Goal: Information Seeking & Learning: Learn about a topic

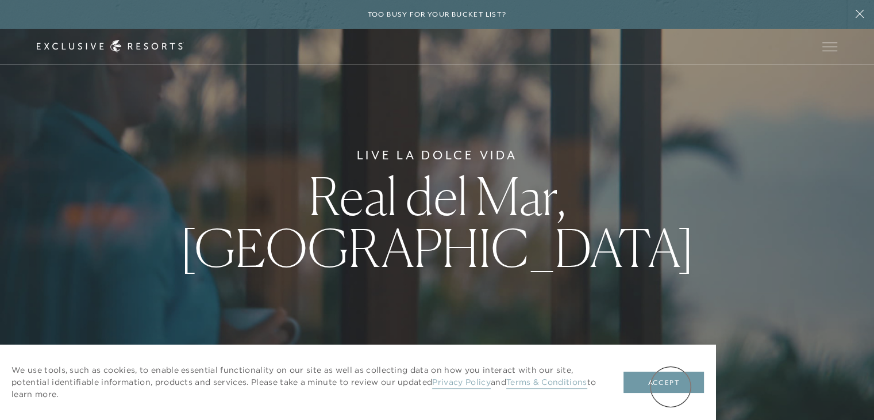
click at [669, 386] on button "Accept" at bounding box center [664, 382] width 80 height 22
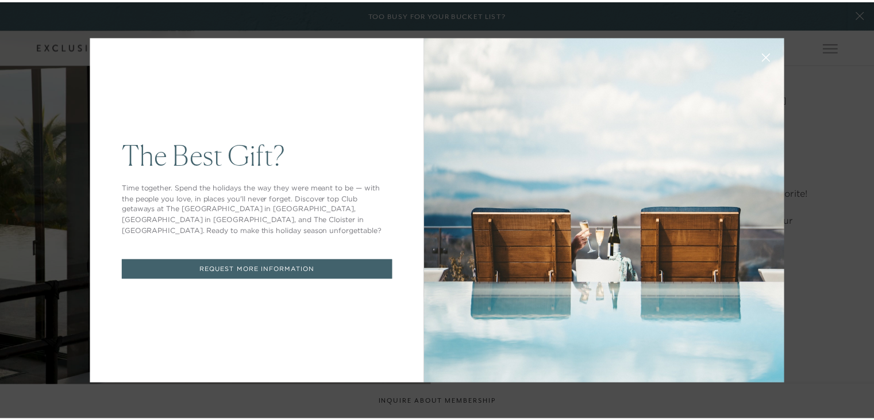
click at [764, 58] on button at bounding box center [774, 57] width 28 height 28
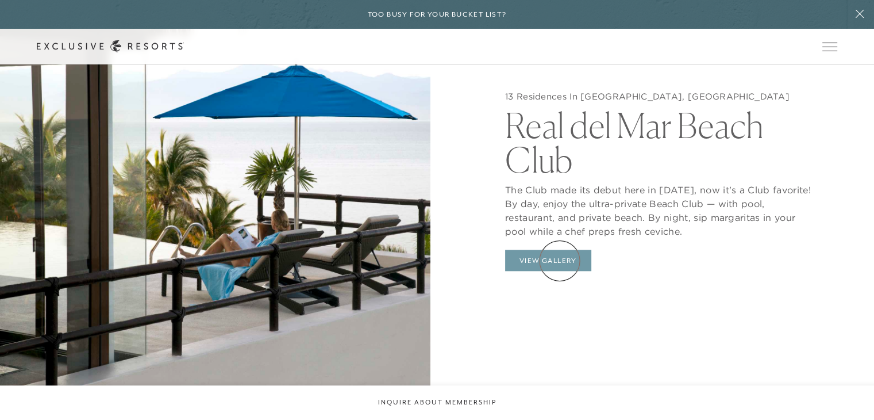
click at [560, 260] on button "View Gallery" at bounding box center [548, 260] width 86 height 22
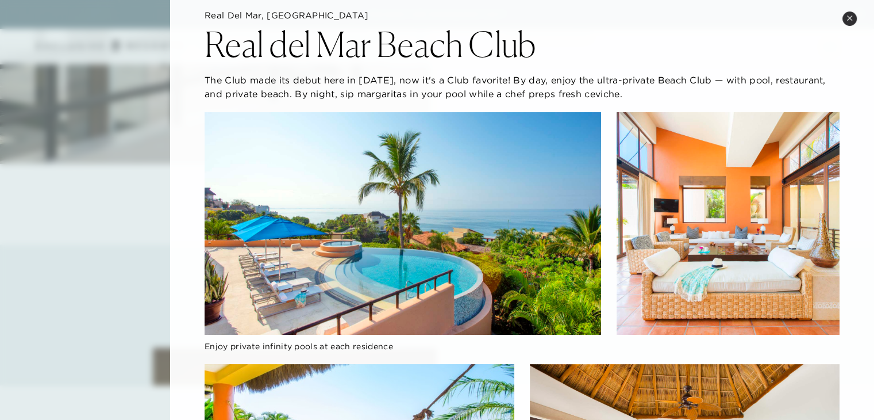
scroll to position [0, 0]
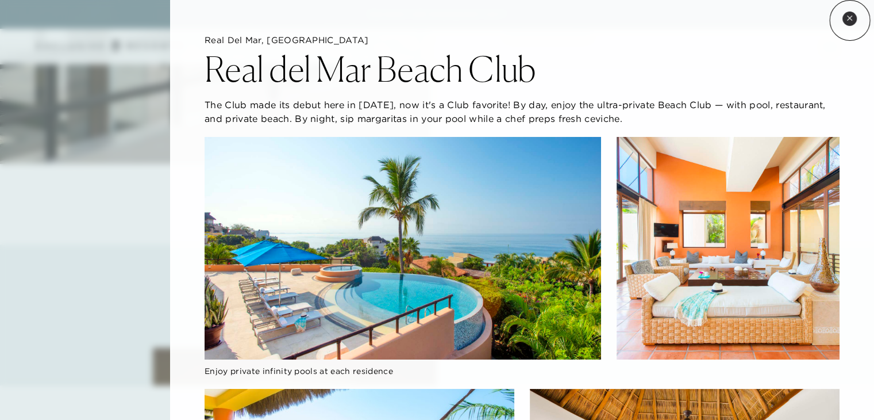
click at [850, 20] on icon at bounding box center [849, 18] width 6 height 6
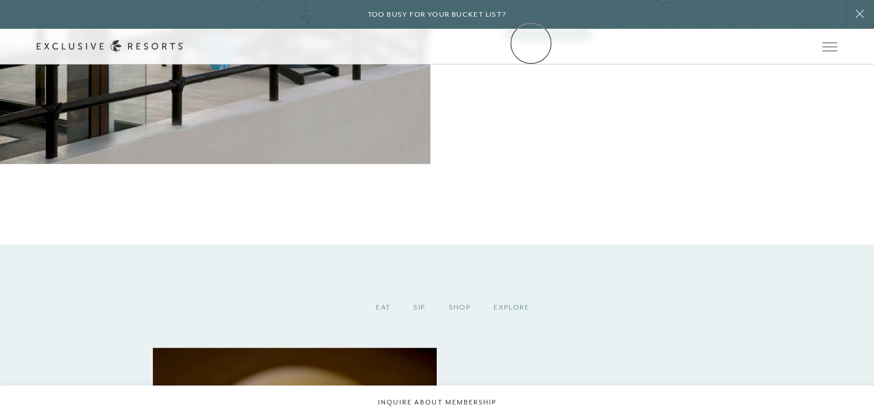
click at [0, 0] on link "Community" at bounding box center [0, 0] width 0 height 0
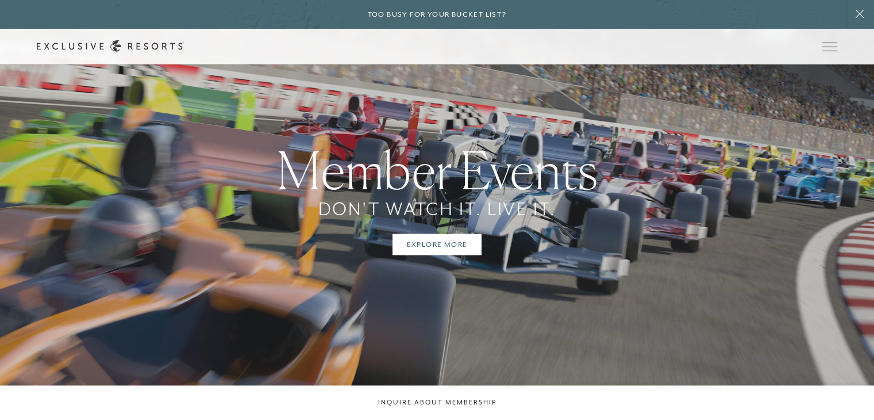
scroll to position [1839, 0]
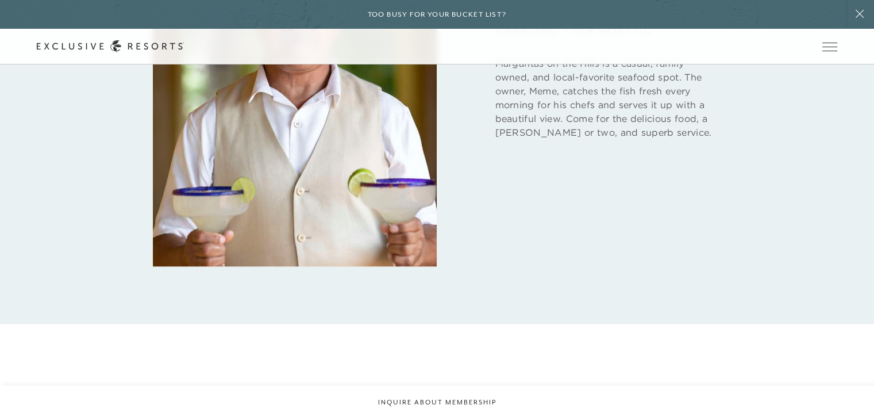
scroll to position [1379, 0]
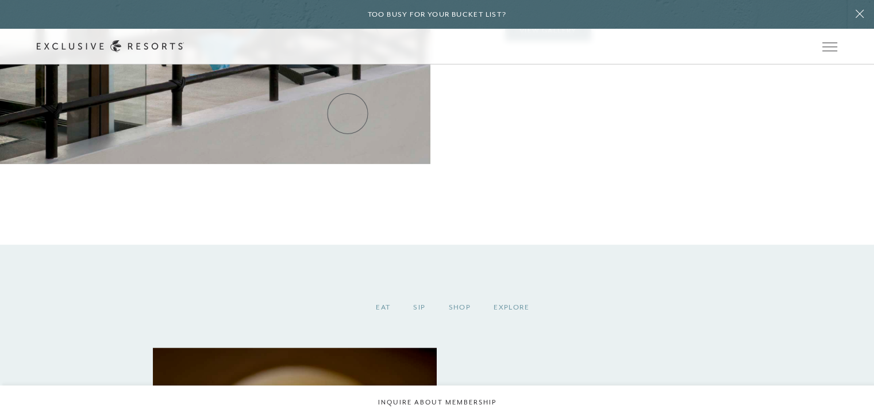
click at [0, 0] on link "Residence Collection" at bounding box center [0, 0] width 0 height 0
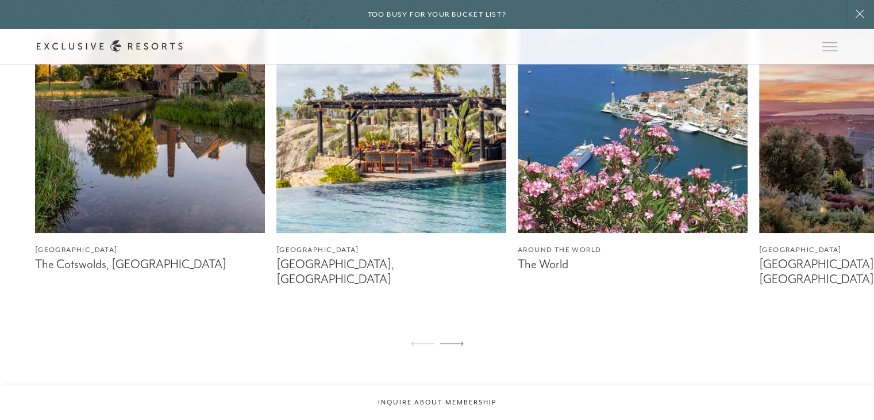
scroll to position [747, 0]
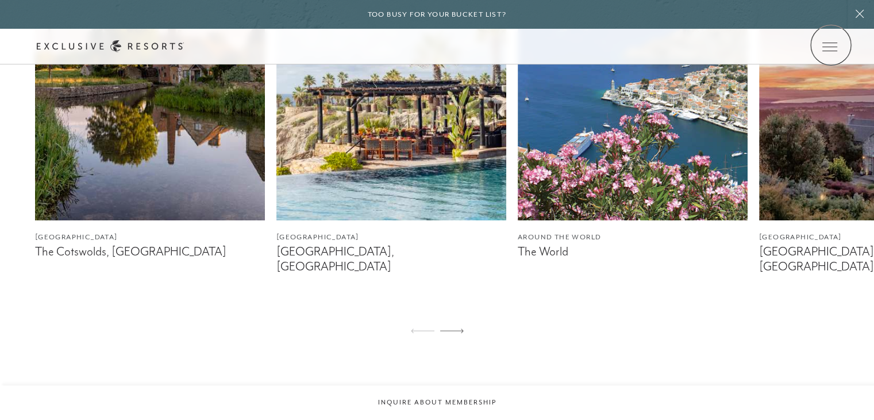
click at [0, 0] on icon at bounding box center [0, 0] width 0 height 0
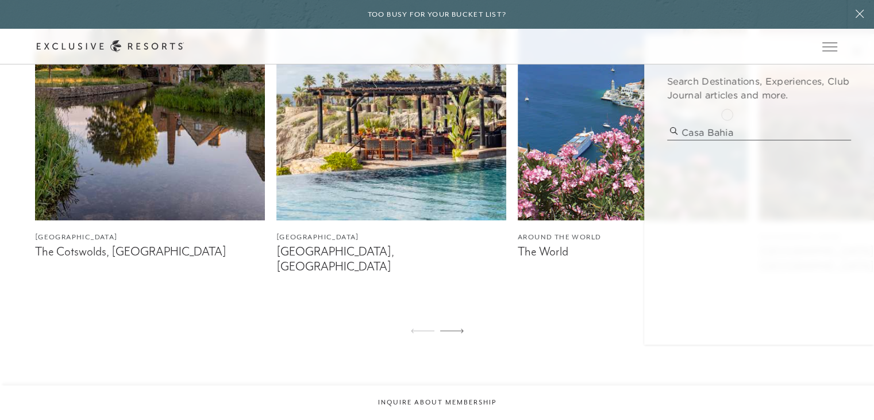
type input "casa bahia"
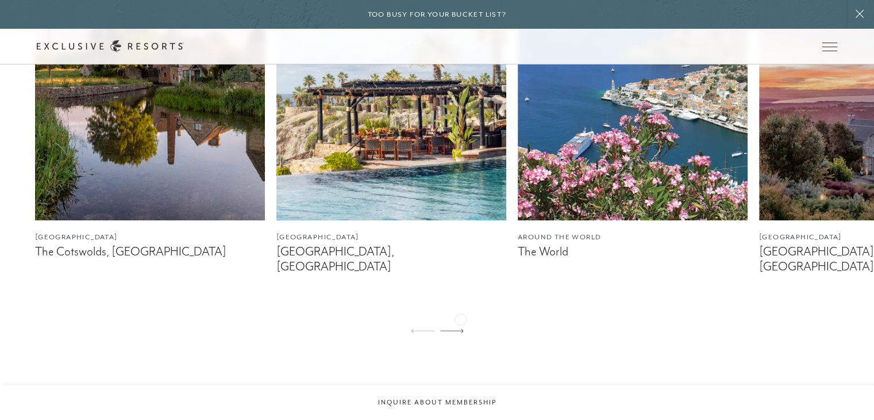
click at [460, 328] on icon at bounding box center [452, 330] width 24 height 5
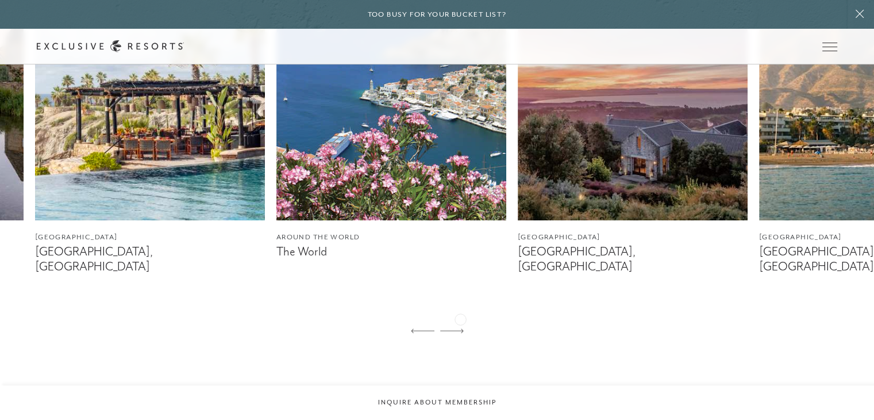
click at [460, 328] on icon at bounding box center [452, 330] width 24 height 5
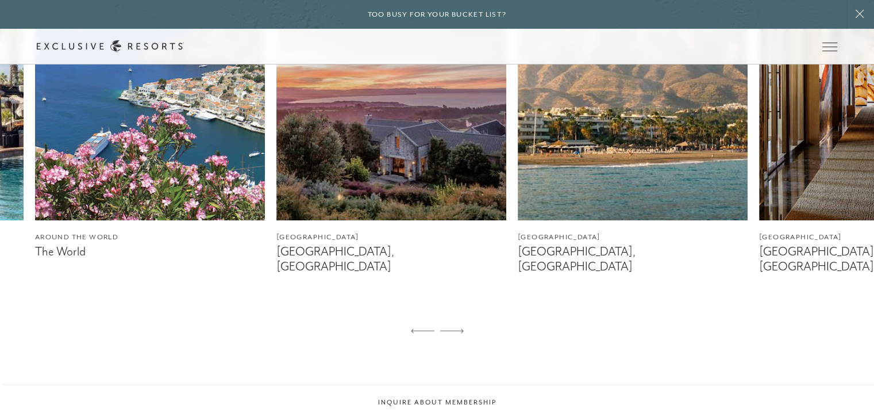
click at [460, 328] on icon at bounding box center [452, 330] width 24 height 5
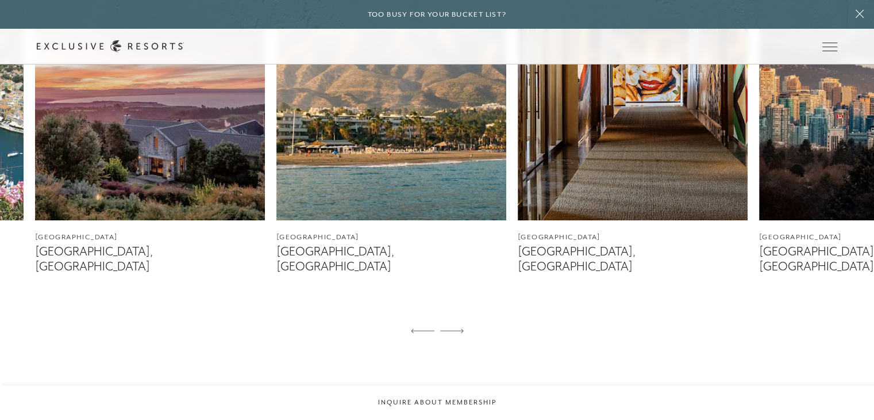
click at [460, 328] on icon at bounding box center [452, 330] width 24 height 5
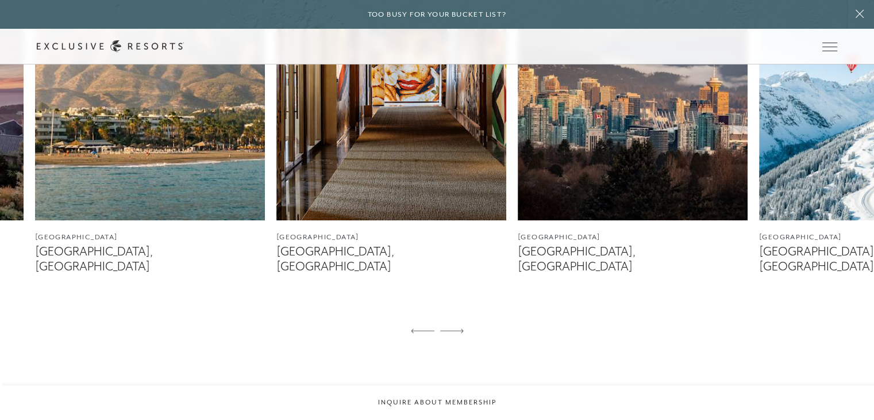
click at [460, 328] on icon at bounding box center [452, 330] width 24 height 5
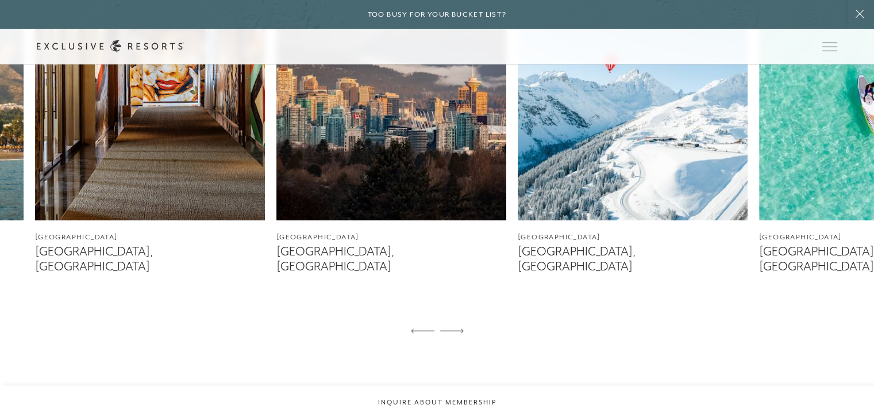
click at [460, 328] on icon at bounding box center [452, 330] width 24 height 5
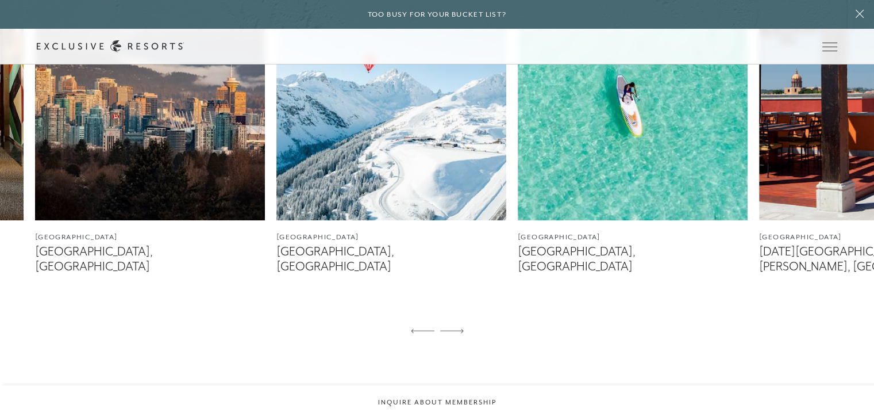
click at [460, 328] on icon at bounding box center [452, 330] width 24 height 5
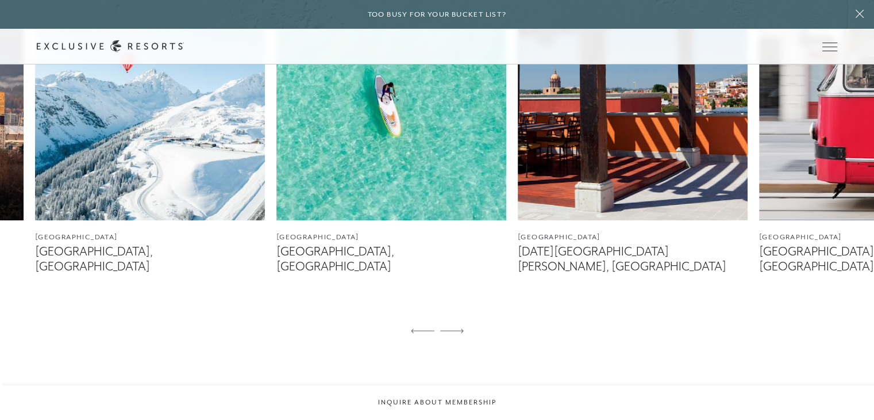
click at [460, 328] on icon at bounding box center [452, 330] width 24 height 5
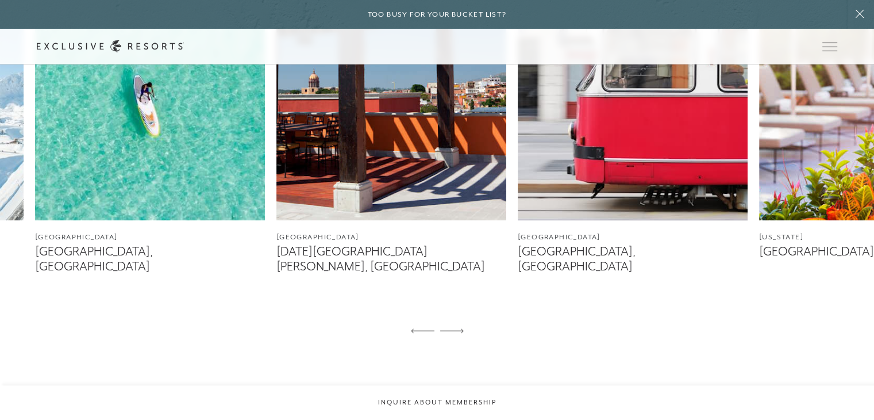
click at [460, 328] on icon at bounding box center [452, 330] width 24 height 5
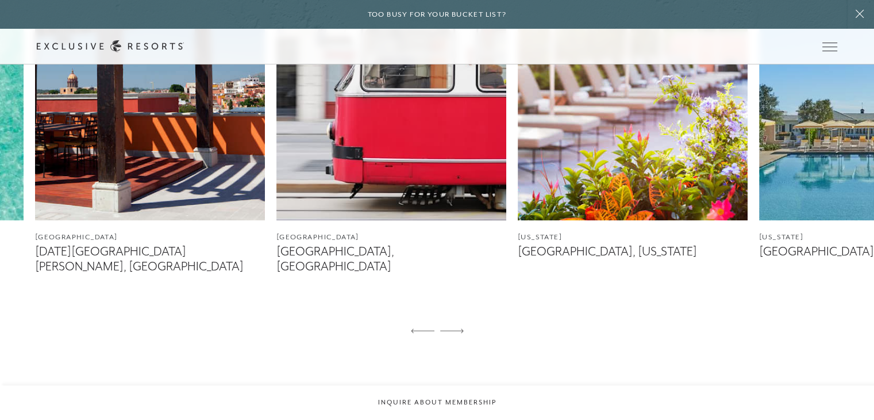
click at [460, 328] on icon at bounding box center [452, 330] width 24 height 5
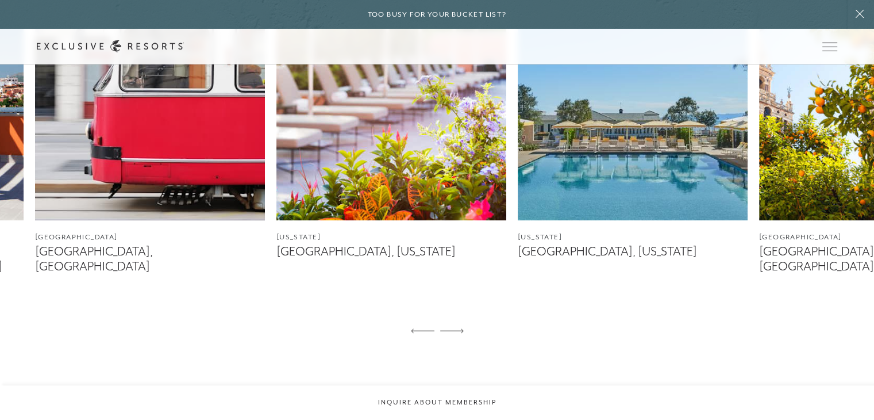
click at [460, 328] on icon at bounding box center [452, 330] width 24 height 5
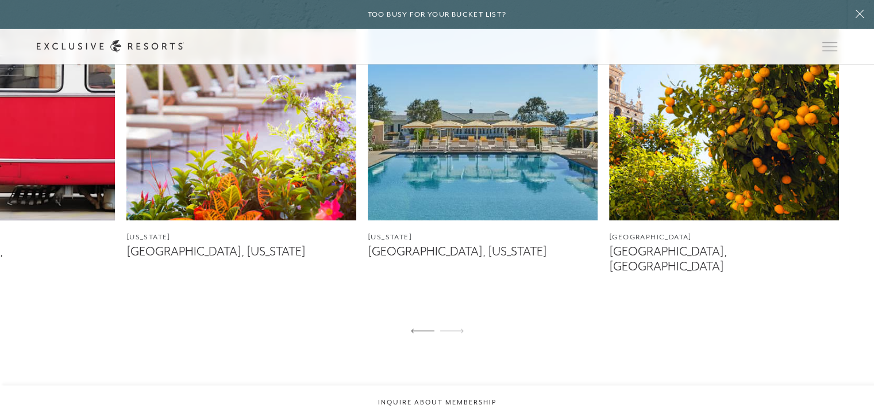
click at [460, 328] on icon at bounding box center [452, 330] width 24 height 5
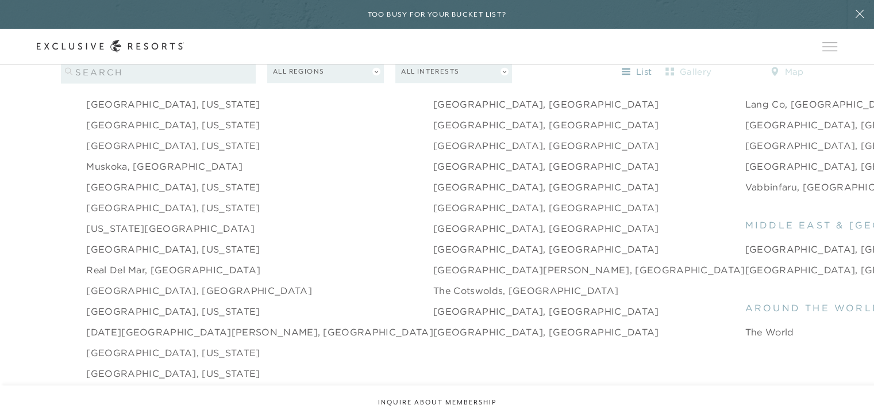
scroll to position [1609, 0]
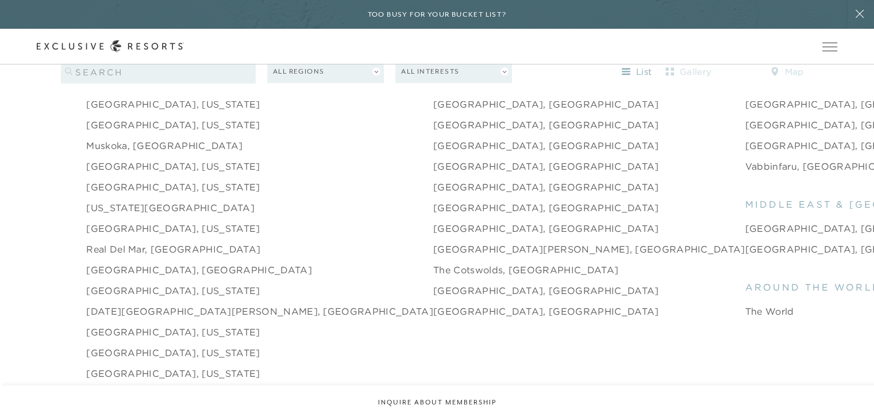
click at [752, 238] on li "[GEOGRAPHIC_DATA], [GEOGRAPHIC_DATA]" at bounding box center [866, 248] width 242 height 21
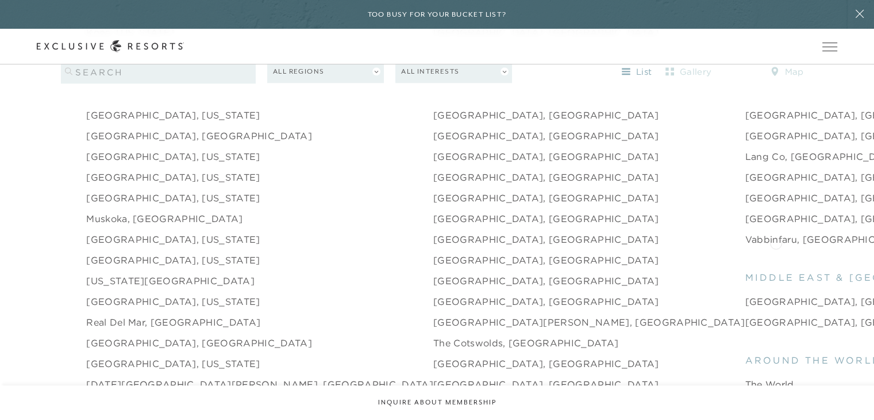
scroll to position [1562, 0]
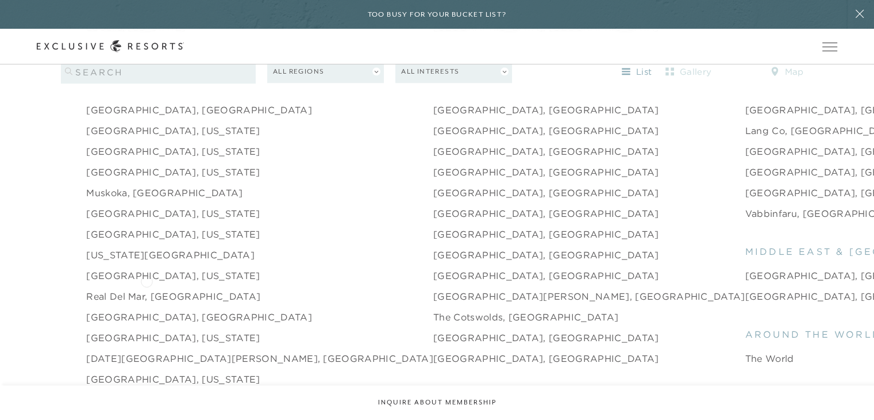
click at [147, 289] on link "Real del Mar, [GEOGRAPHIC_DATA]" at bounding box center [173, 296] width 174 height 14
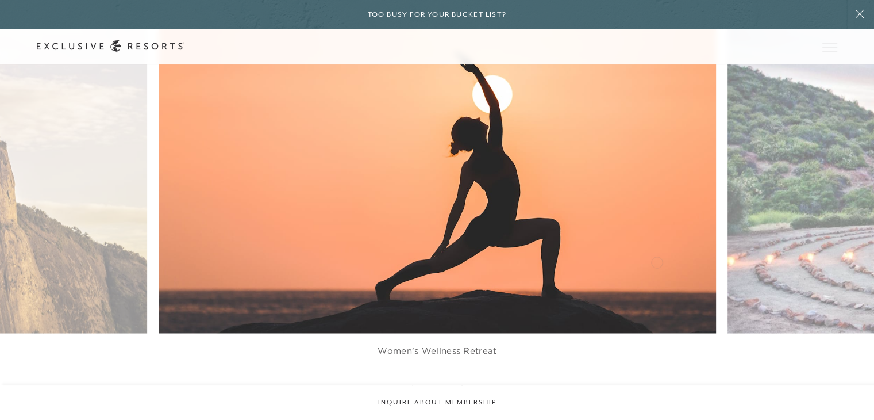
scroll to position [2299, 0]
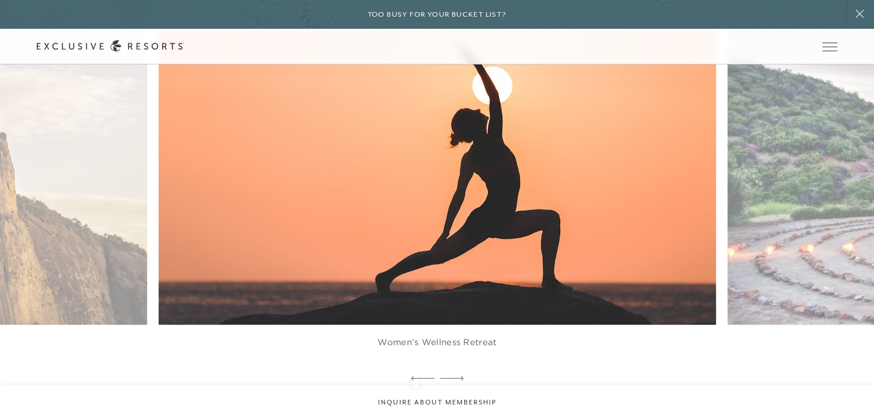
click at [415, 380] on icon at bounding box center [423, 378] width 24 height 5
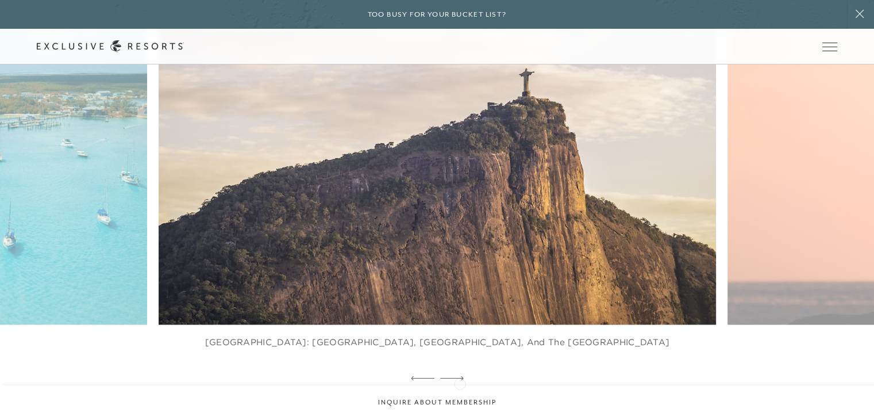
click at [460, 380] on icon at bounding box center [452, 378] width 24 height 5
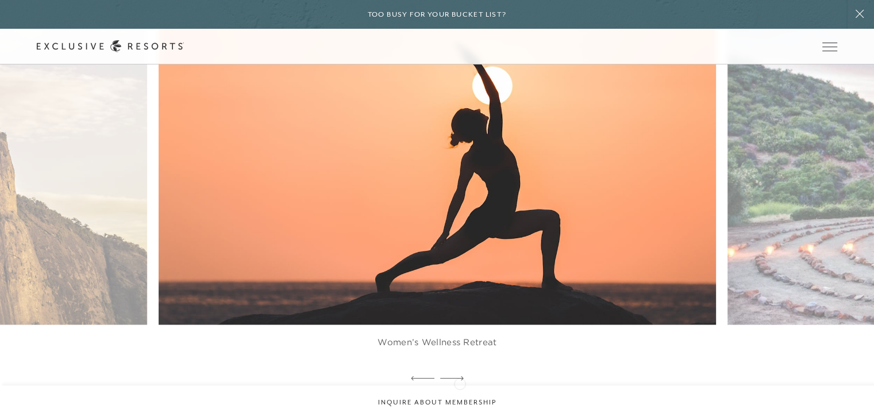
click at [460, 380] on icon at bounding box center [452, 378] width 24 height 5
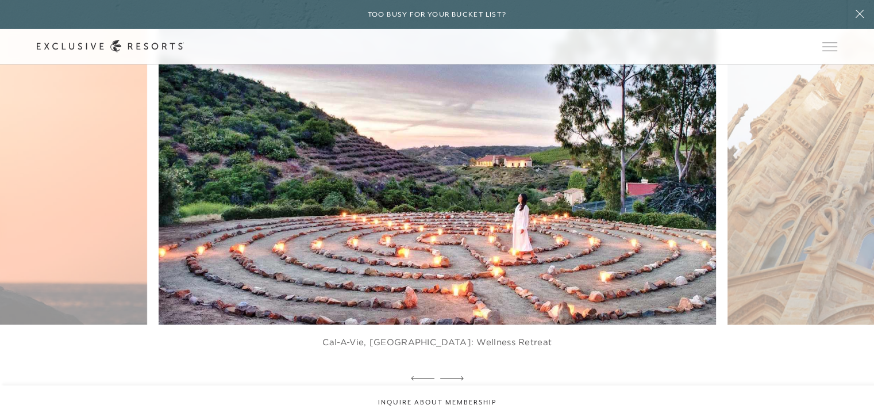
click at [460, 380] on icon at bounding box center [452, 378] width 24 height 5
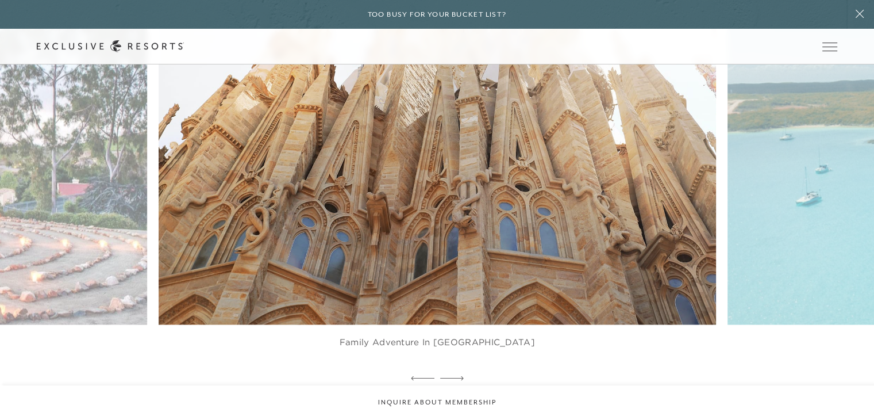
click at [460, 380] on icon at bounding box center [452, 378] width 24 height 5
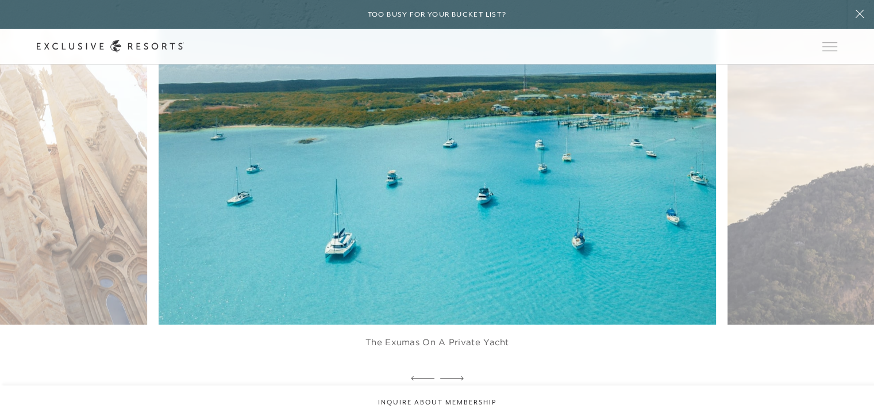
click at [460, 380] on icon at bounding box center [452, 378] width 24 height 5
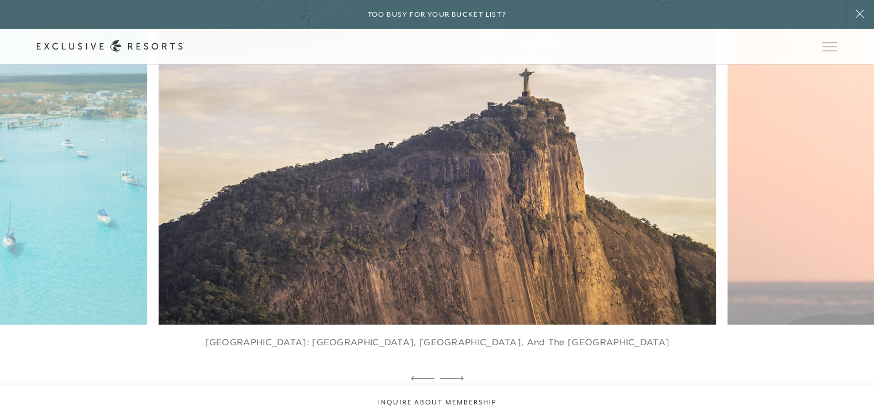
click at [460, 380] on icon at bounding box center [452, 378] width 24 height 5
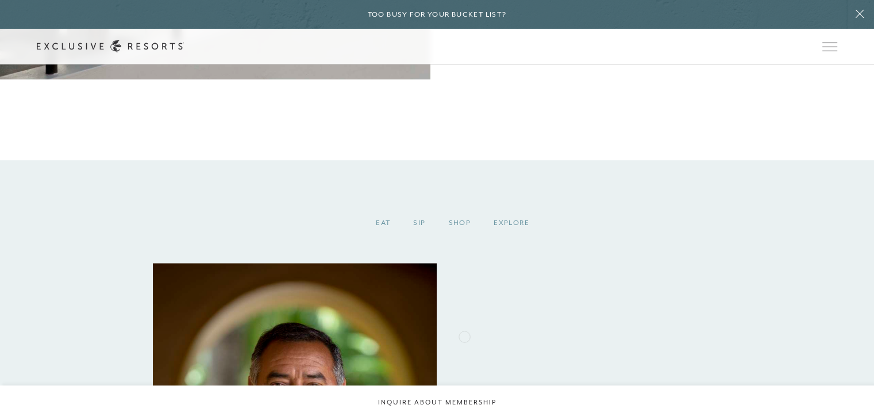
scroll to position [1437, 0]
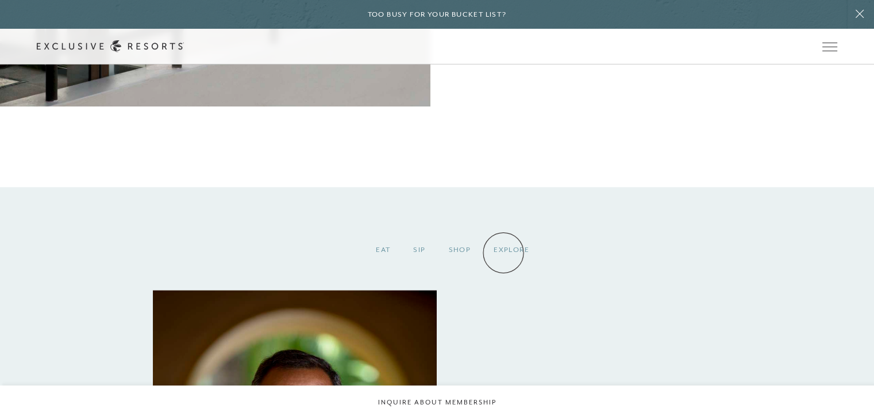
click at [503, 252] on div "Explore" at bounding box center [511, 250] width 59 height 34
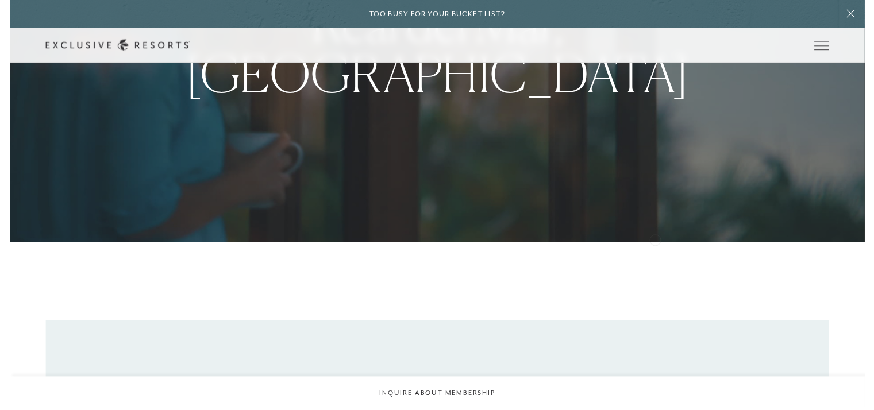
scroll to position [0, 0]
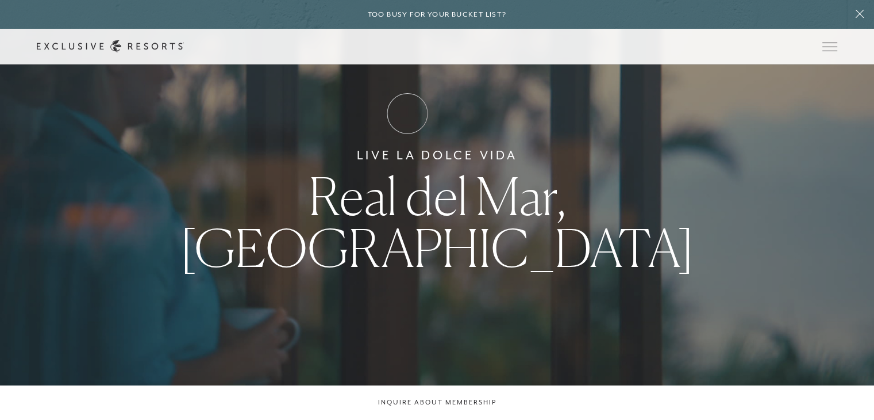
click at [0, 0] on link "How it works" at bounding box center [0, 0] width 0 height 0
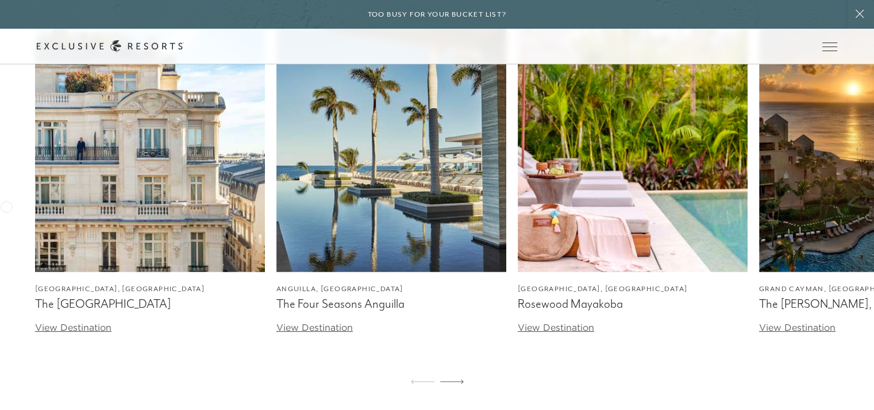
scroll to position [3448, 0]
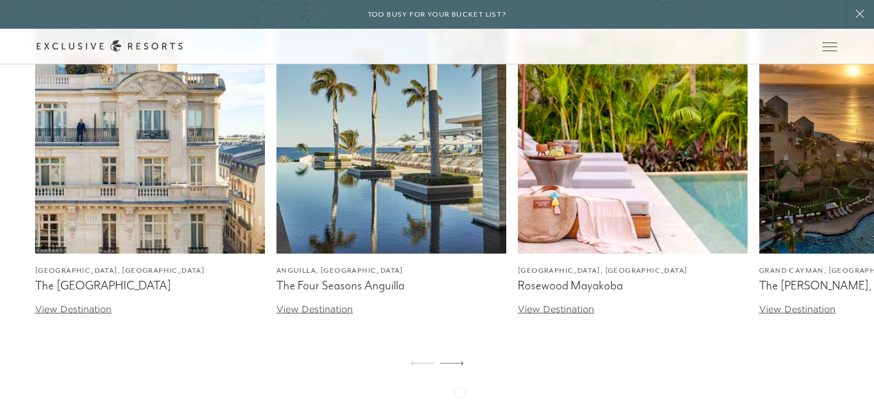
click at [460, 366] on icon at bounding box center [452, 363] width 24 height 5
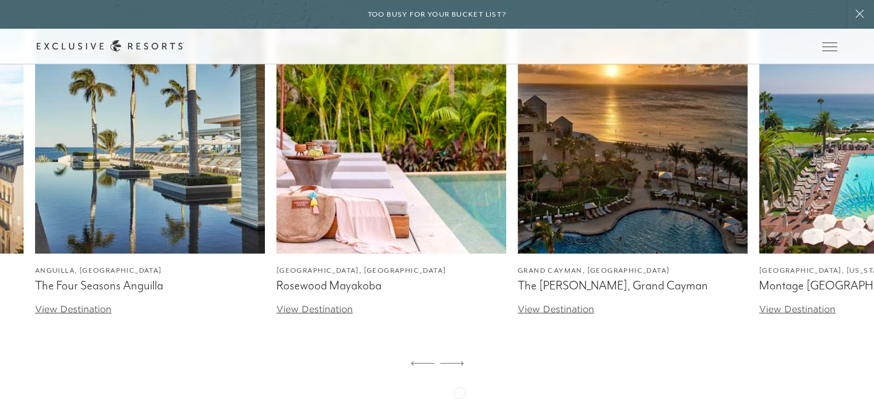
click at [459, 366] on icon at bounding box center [452, 363] width 24 height 5
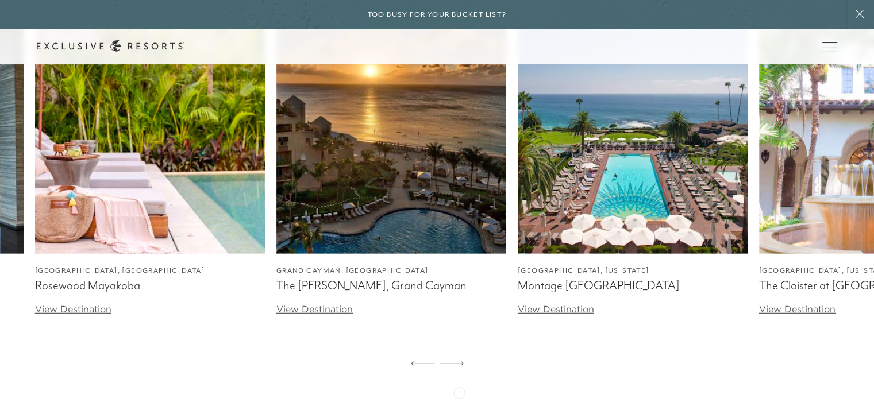
click at [459, 366] on icon at bounding box center [452, 363] width 24 height 5
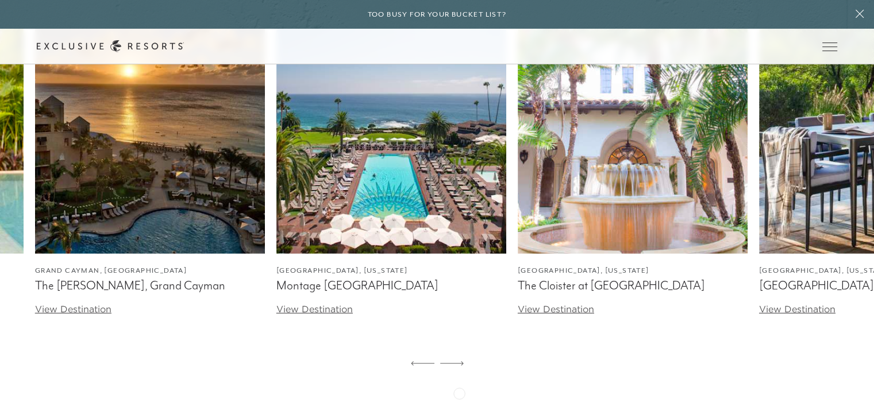
click at [459, 378] on div at bounding box center [452, 365] width 24 height 28
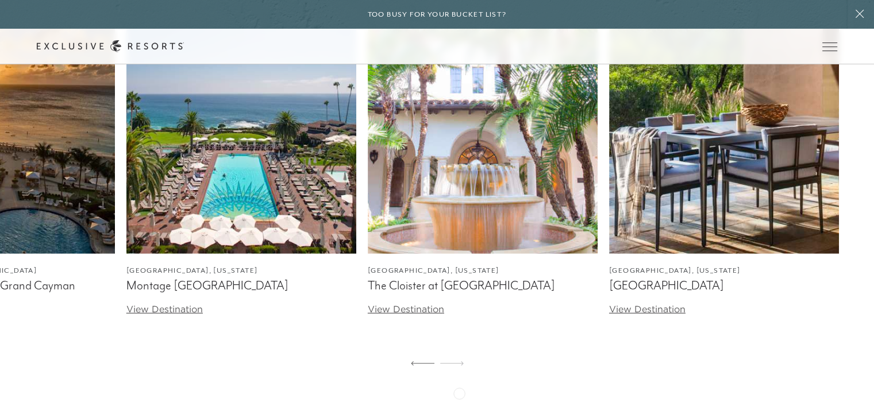
click at [459, 378] on div at bounding box center [452, 365] width 24 height 28
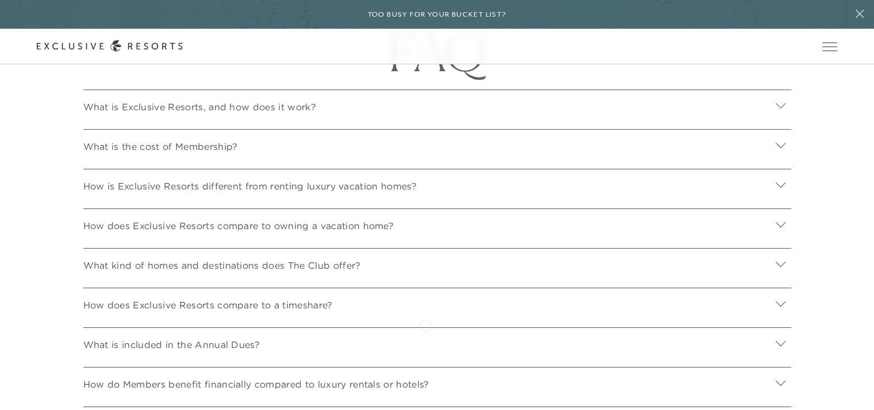
scroll to position [3908, 0]
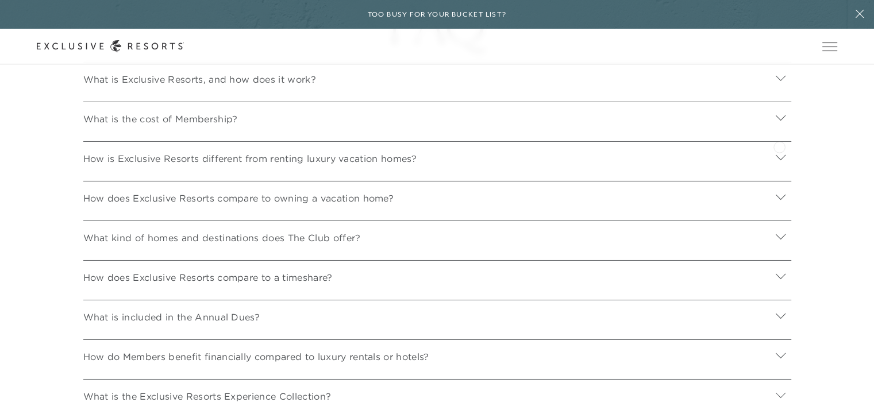
click at [779, 124] on icon at bounding box center [780, 118] width 11 height 11
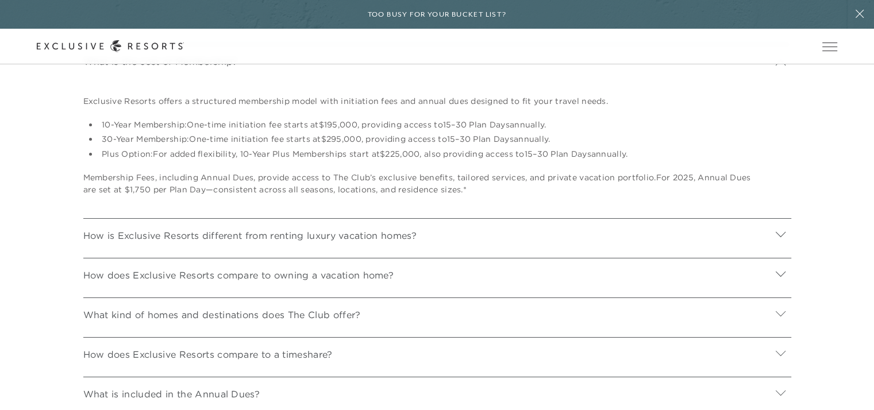
scroll to position [4023, 0]
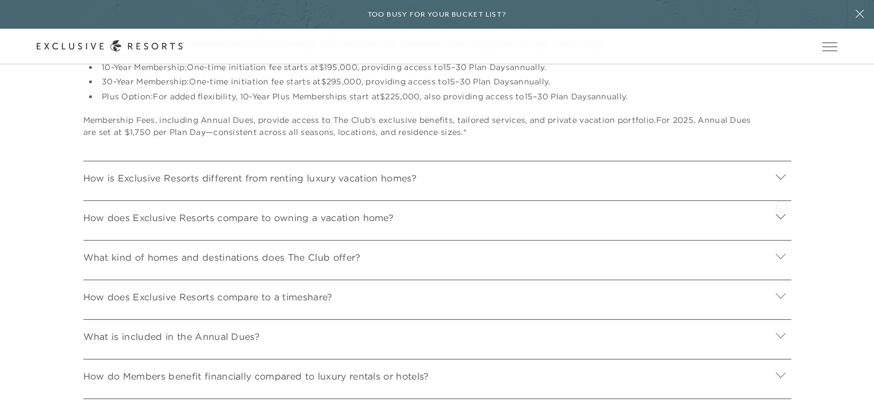
click at [782, 183] on icon at bounding box center [780, 177] width 11 height 11
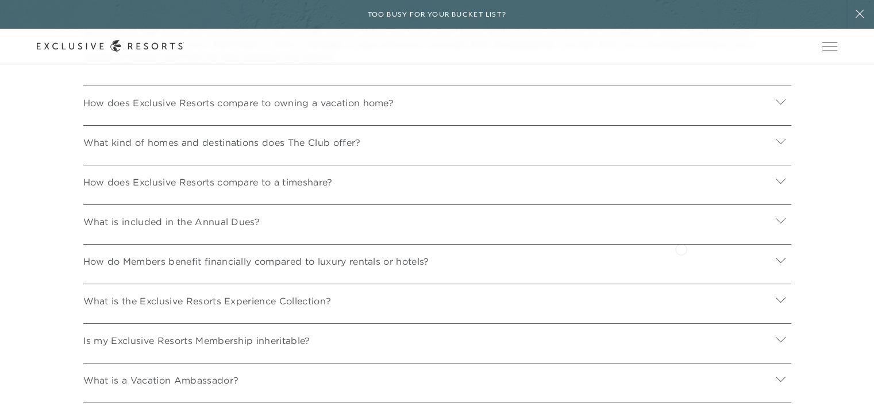
scroll to position [4253, 0]
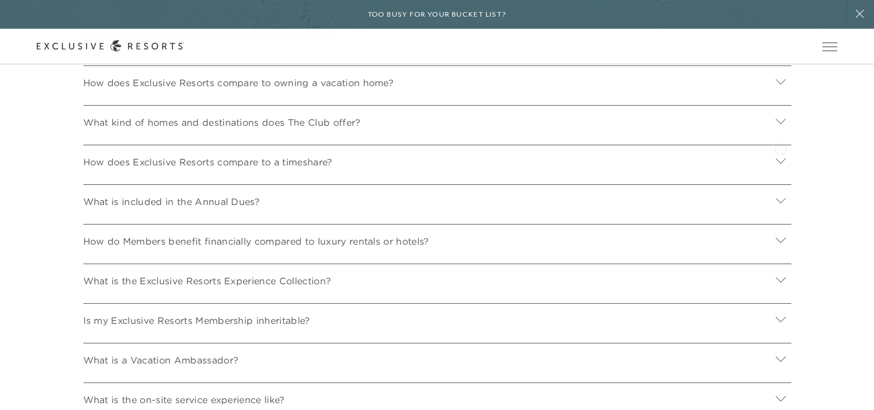
click at [780, 124] on icon at bounding box center [781, 121] width 10 height 5
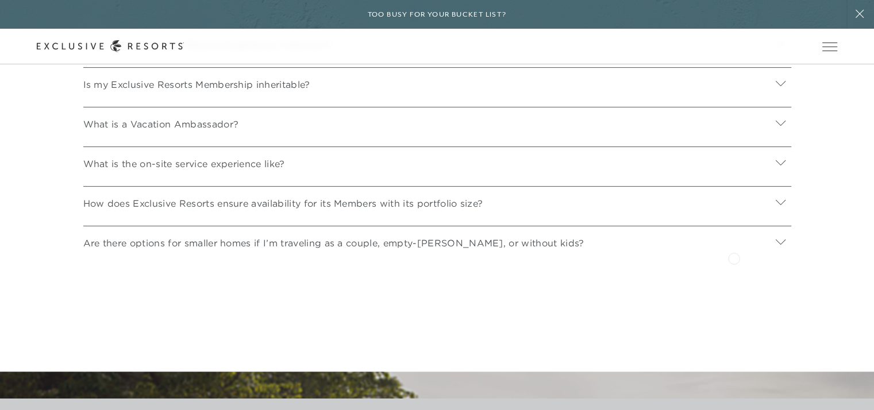
scroll to position [4770, 0]
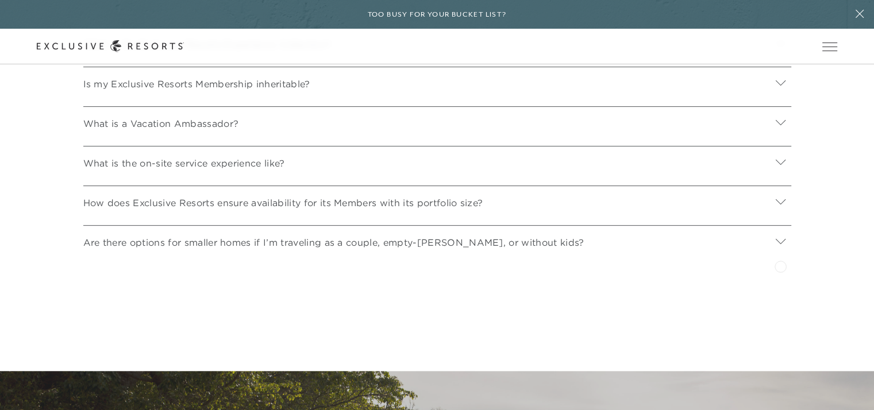
click at [780, 244] on icon at bounding box center [781, 241] width 10 height 5
